Goal: Task Accomplishment & Management: Use online tool/utility

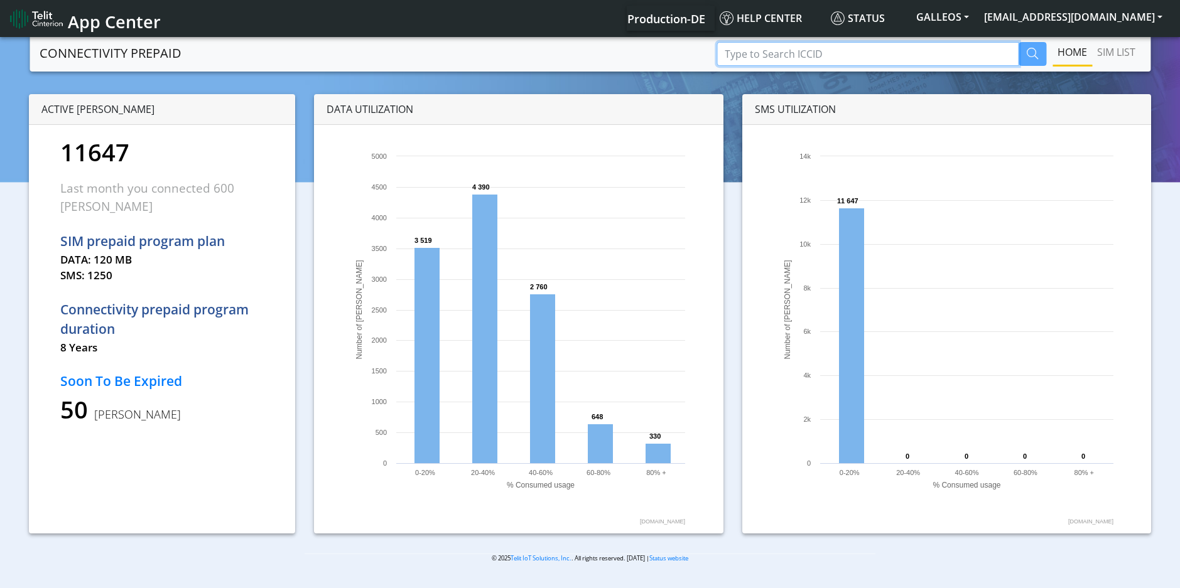
click at [760, 53] on input "Type to Search ICCID" at bounding box center [868, 54] width 302 height 24
paste input "89358151000008070834"
type input "89358151000008070834"
click at [1030, 53] on icon "button" at bounding box center [1032, 53] width 11 height 11
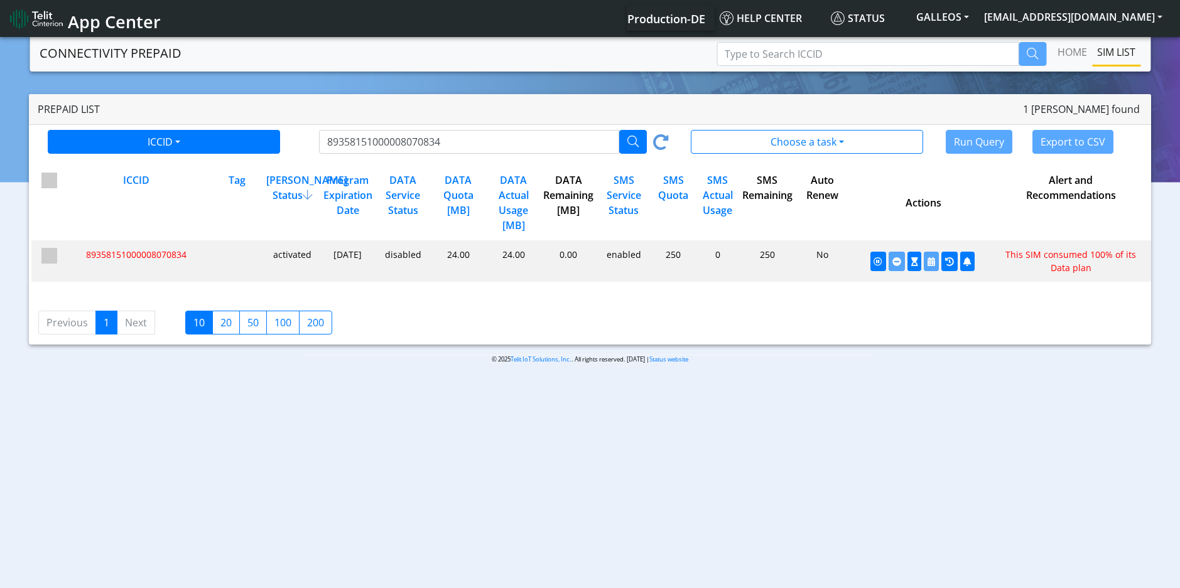
click at [518, 269] on div "24.00" at bounding box center [512, 261] width 55 height 26
click at [913, 261] on icon "button" at bounding box center [914, 262] width 7 height 9
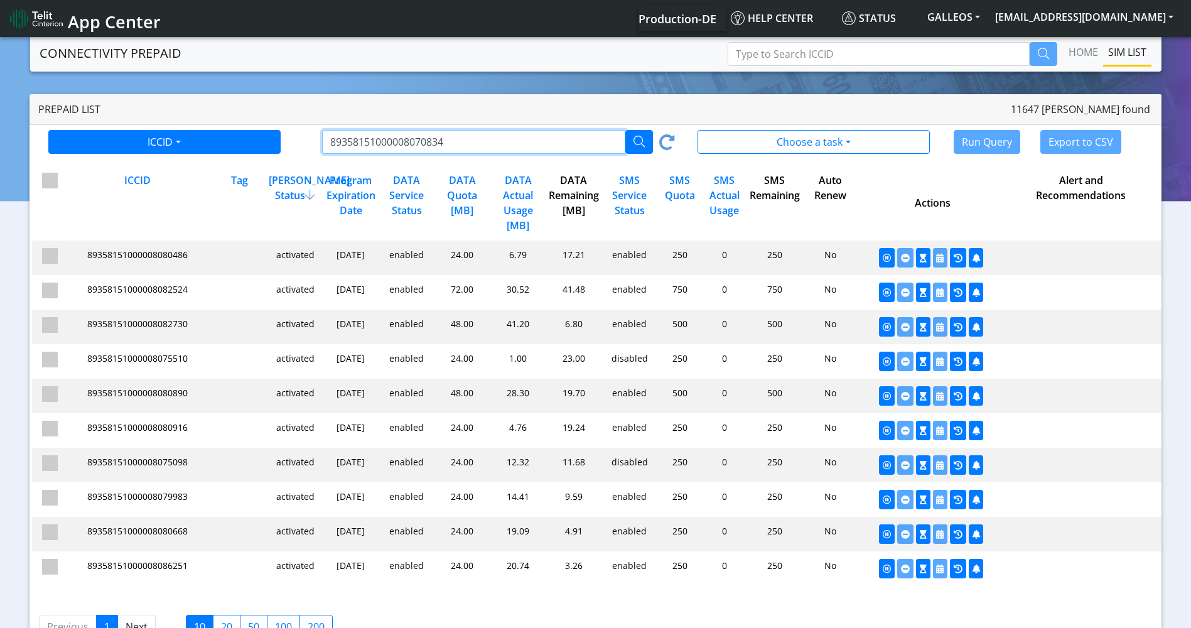
click at [357, 144] on input "89358151000008070834" at bounding box center [473, 142] width 303 height 24
paste input "69513"
type input "89358151000008069513"
click at [637, 149] on button "button" at bounding box center [640, 142] width 28 height 24
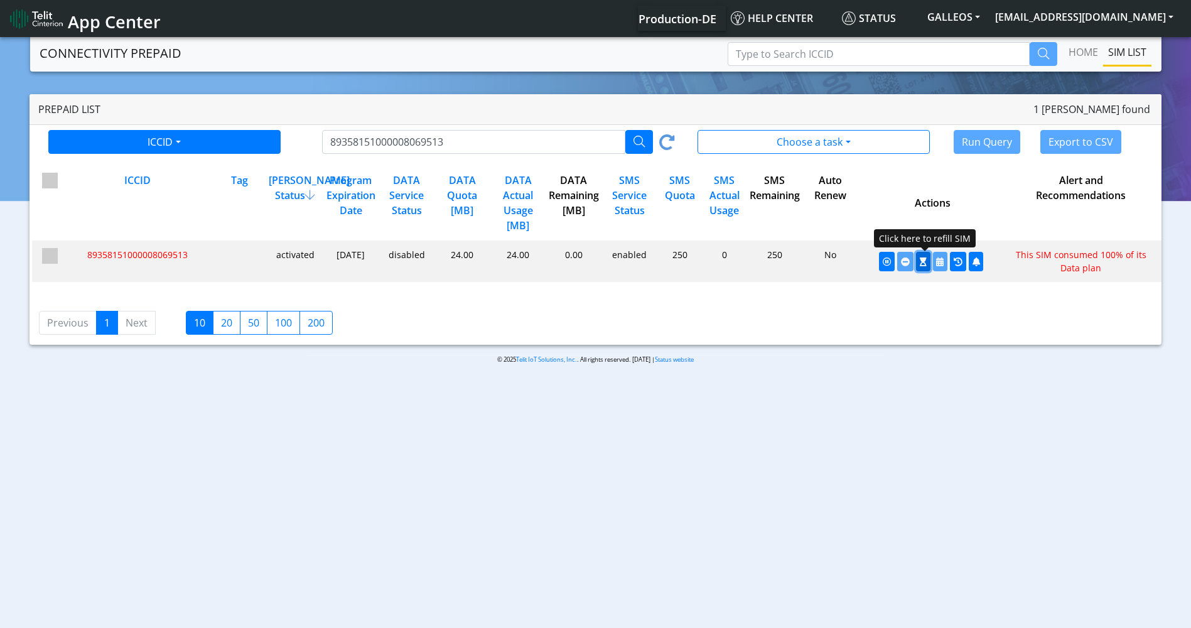
click at [922, 264] on icon "button" at bounding box center [923, 262] width 7 height 9
